Goal: Ask a question

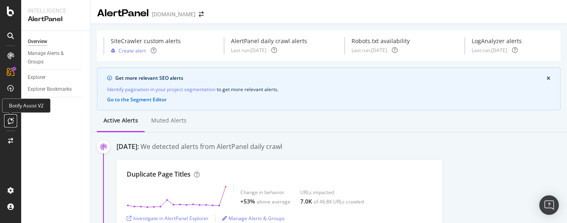
click at [11, 119] on icon at bounding box center [11, 121] width 6 height 7
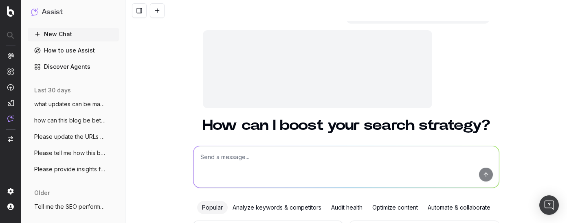
scroll to position [53, 0]
click at [255, 158] on textarea at bounding box center [347, 167] width 306 height 42
type textarea "P"
type textarea "l"
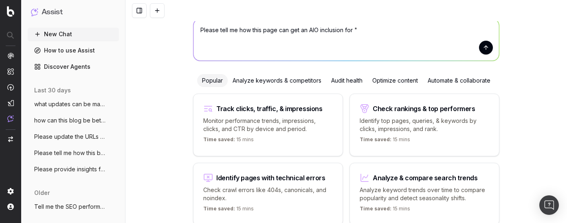
paste textarea "https://www.thermofisher.com/us/en/home/life-science/cell-analysis/cell-analysi…"
click at [353, 30] on textarea "Please tell me how this page can get an AIO inclusion for "https://www.thermofi…" at bounding box center [347, 40] width 306 height 42
type textarea "Please tell me how this page can get an AIO inclusion for "granulocyte" https:/…"
click at [480, 51] on button "submit" at bounding box center [486, 48] width 14 height 14
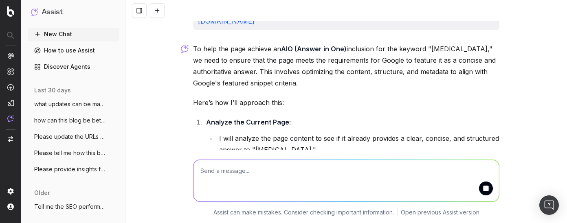
scroll to position [20, 0]
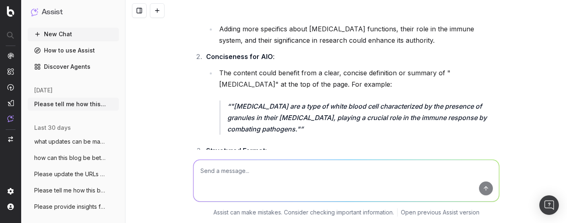
scroll to position [457, 0]
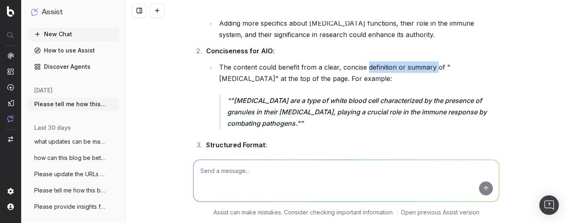
drag, startPoint x: 434, startPoint y: 77, endPoint x: 364, endPoint y: 79, distance: 69.3
click at [364, 79] on li "The content could benefit from a clear, concise definition or summary of "granu…" at bounding box center [358, 96] width 283 height 68
copy li "definition or summary"
